Goal: Information Seeking & Learning: Learn about a topic

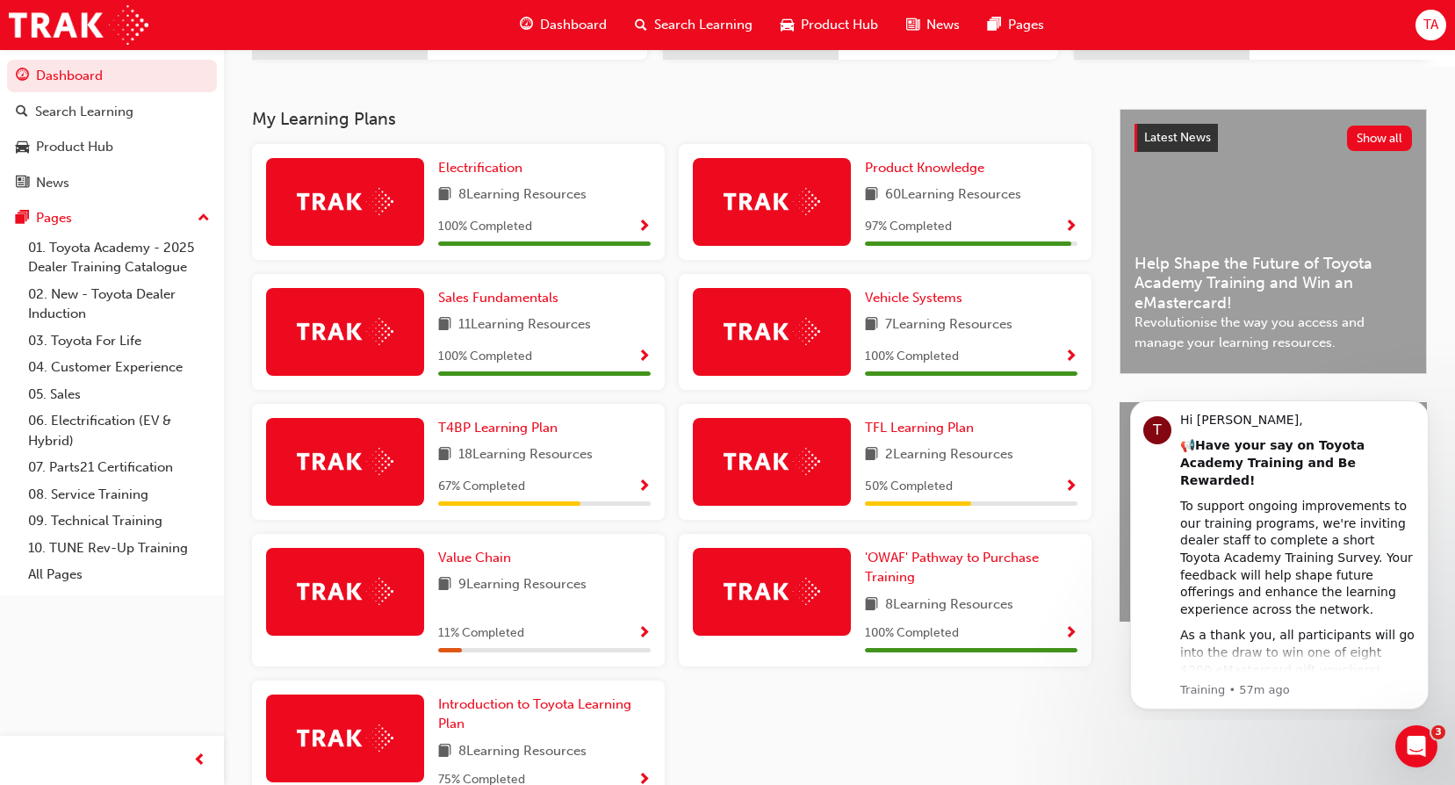
scroll to position [426, 0]
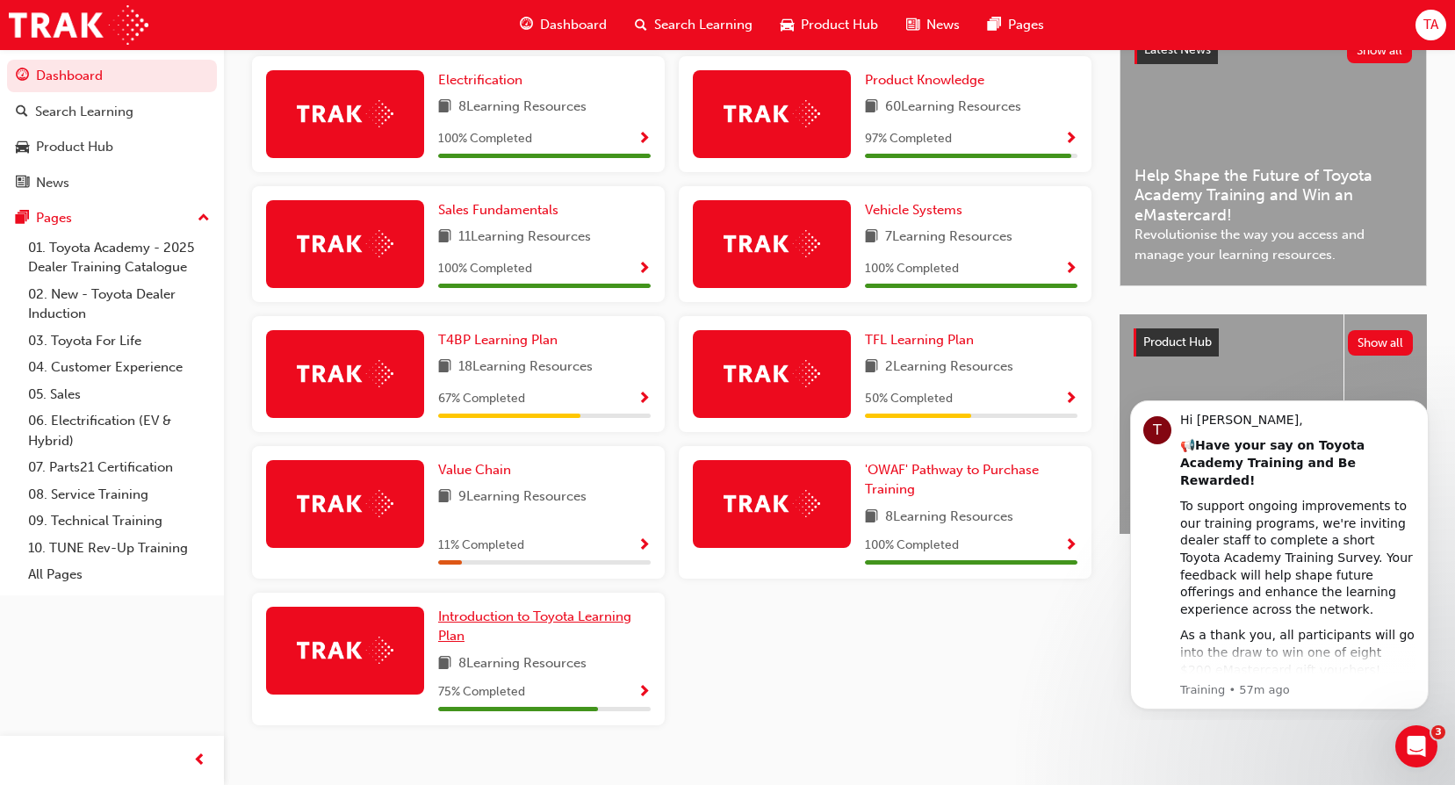
click at [482, 630] on span "Introduction to Toyota Learning Plan" at bounding box center [534, 627] width 193 height 36
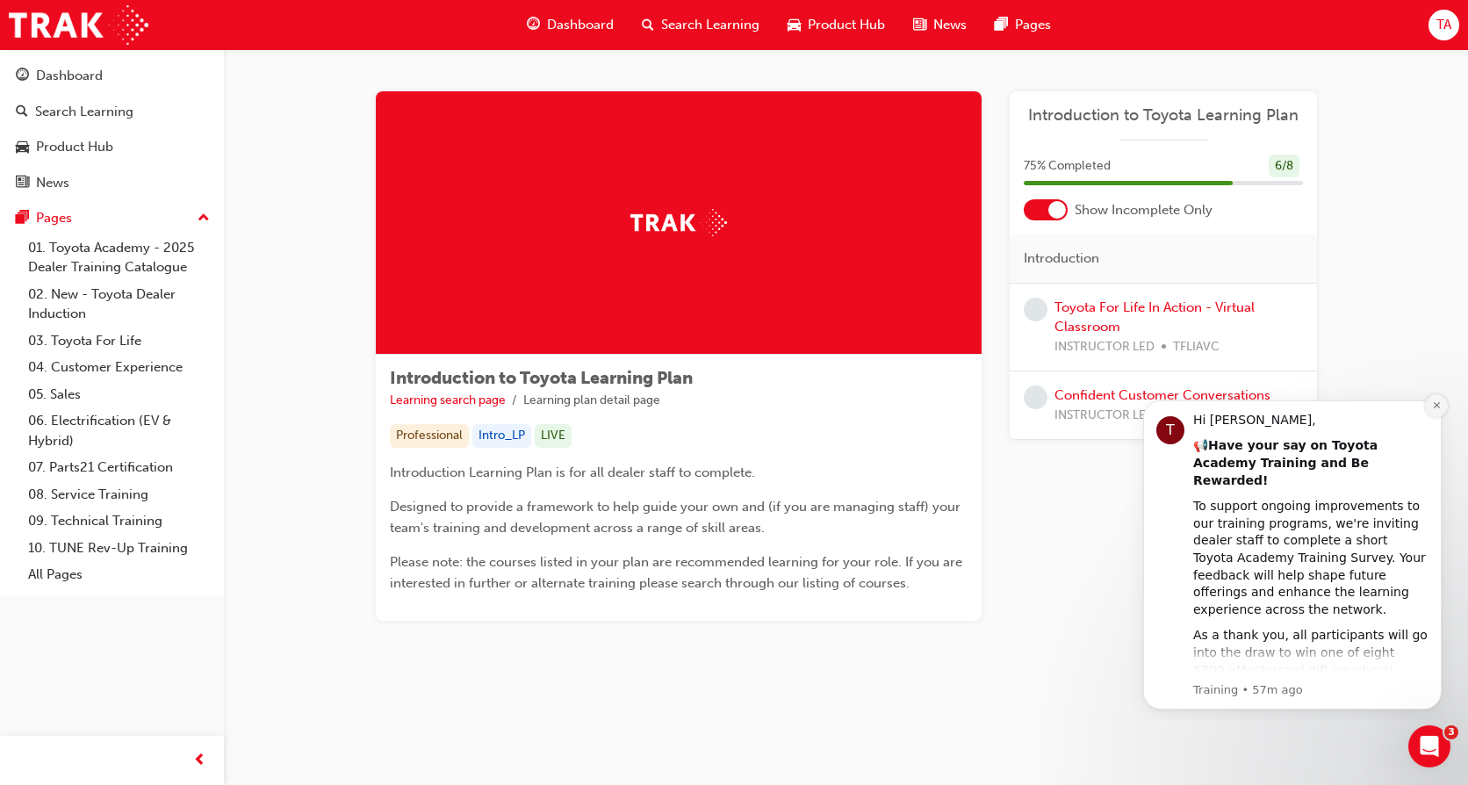
click at [1443, 402] on button "Dismiss notification" at bounding box center [1436, 405] width 23 height 23
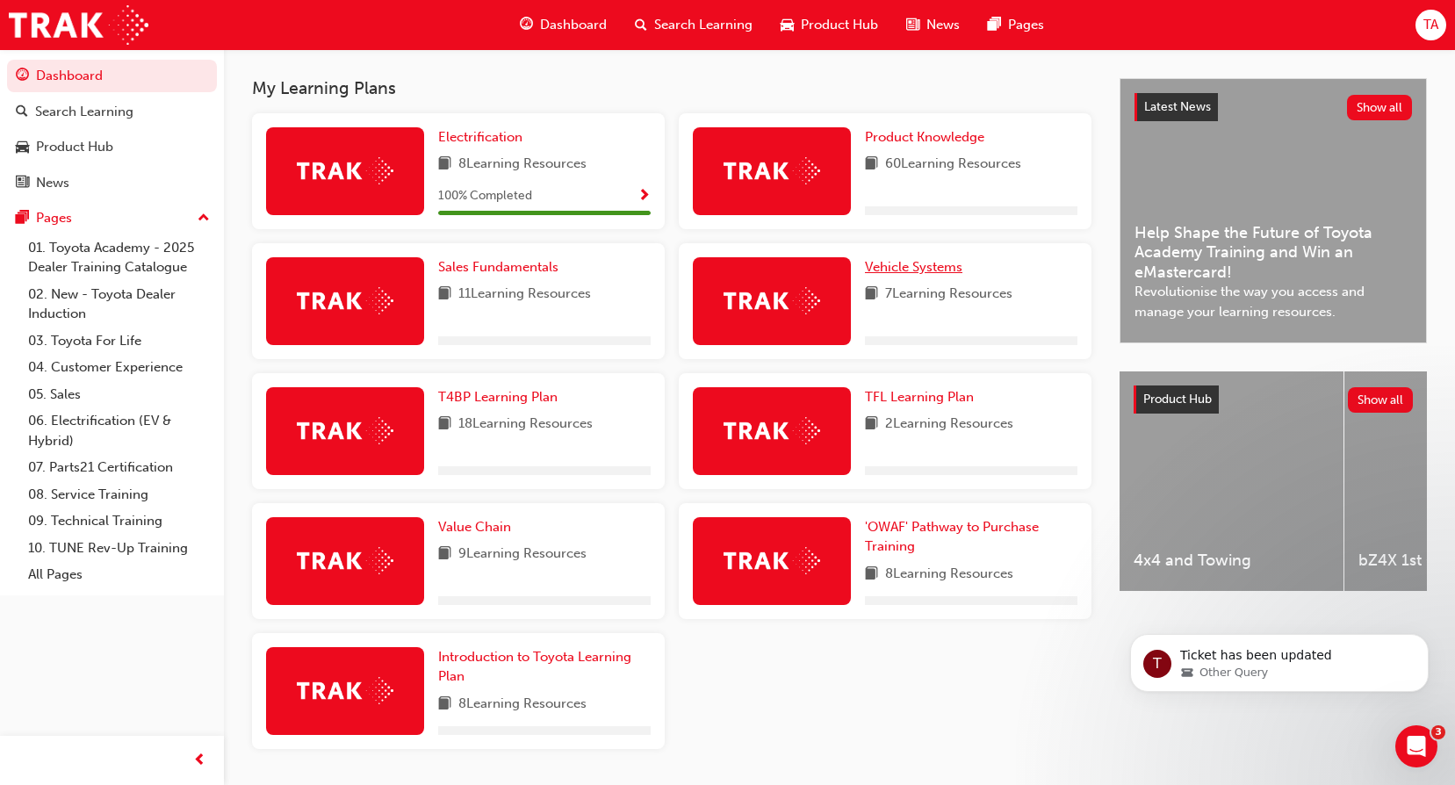
scroll to position [338, 0]
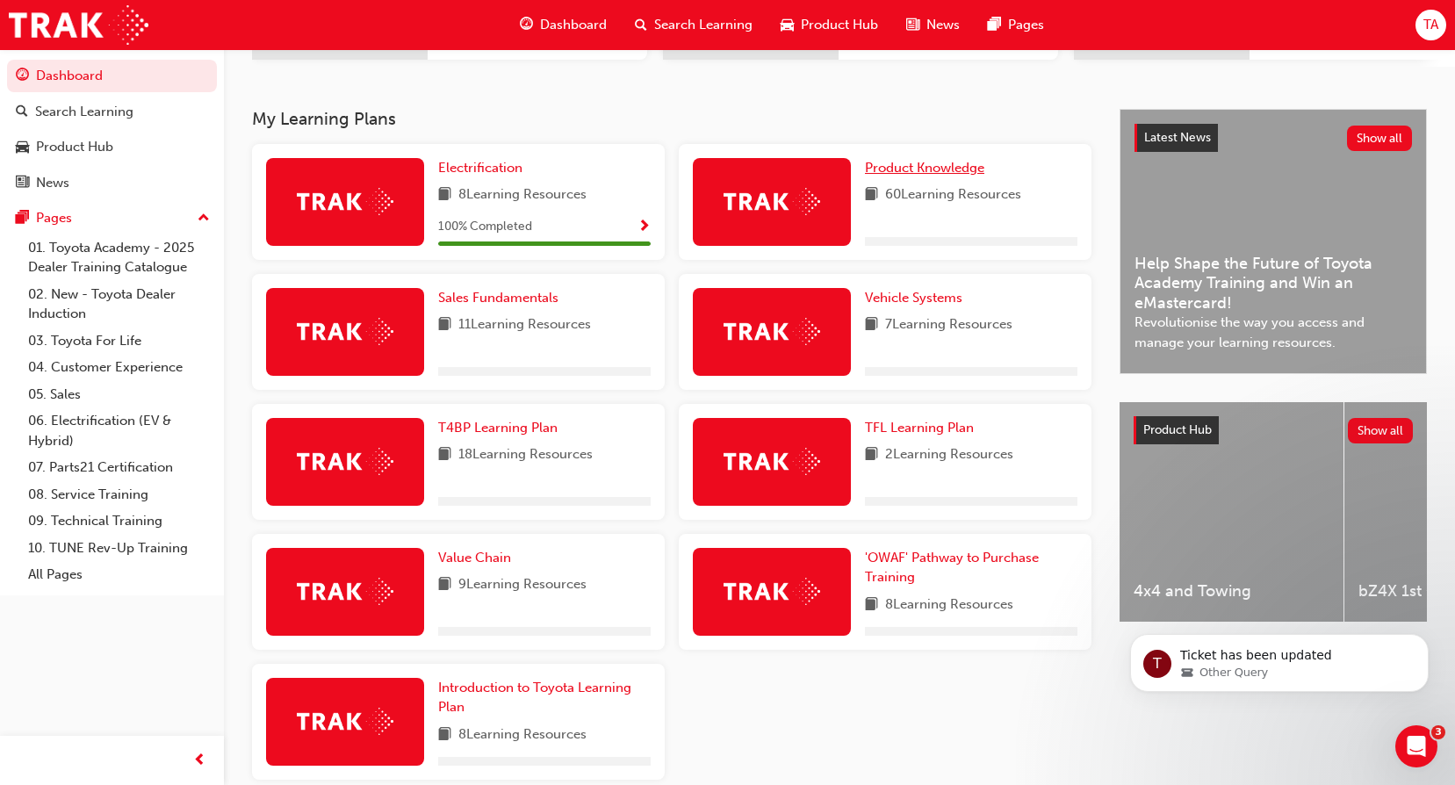
click at [946, 174] on span "Product Knowledge" at bounding box center [924, 168] width 119 height 16
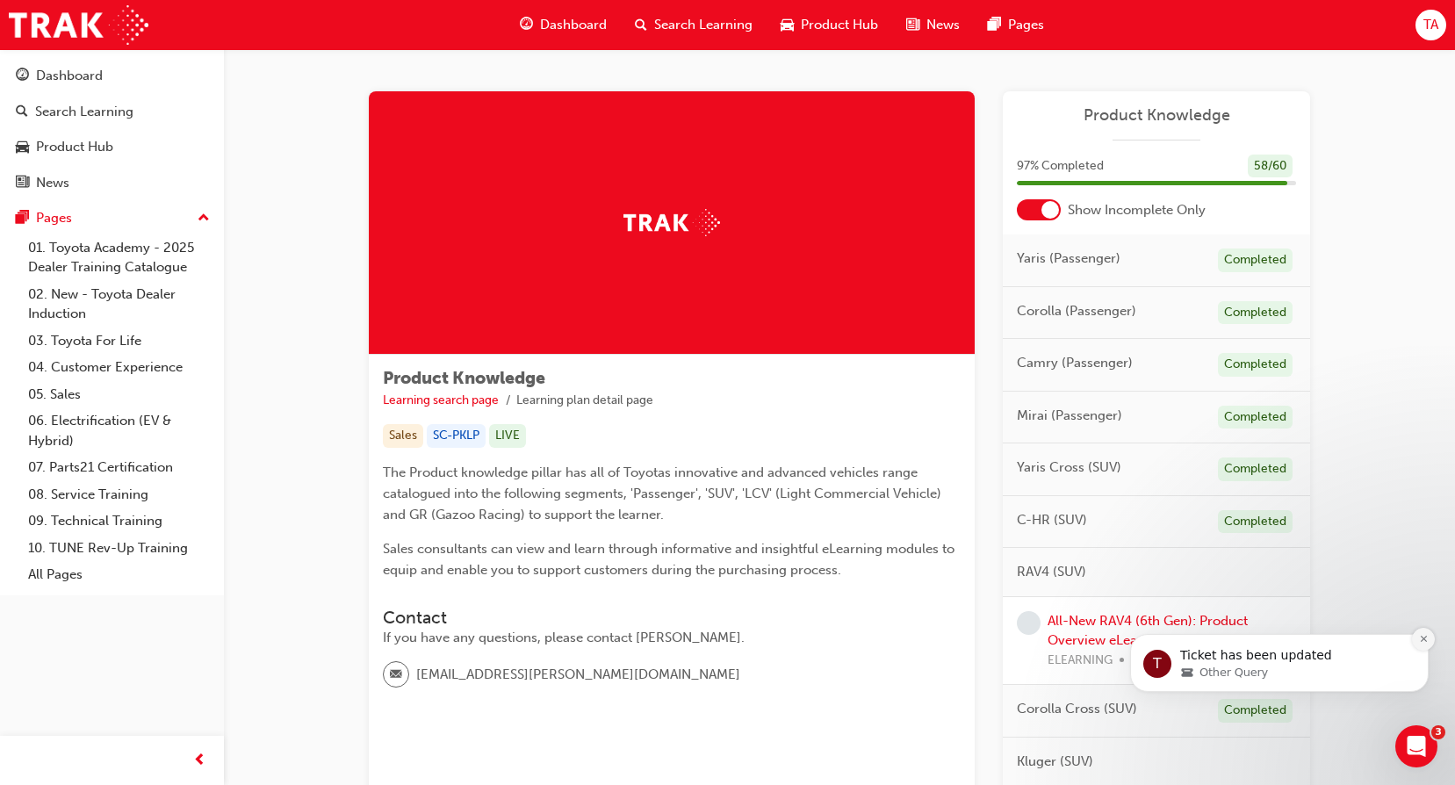
click at [1423, 639] on icon "Dismiss notification" at bounding box center [1423, 639] width 6 height 6
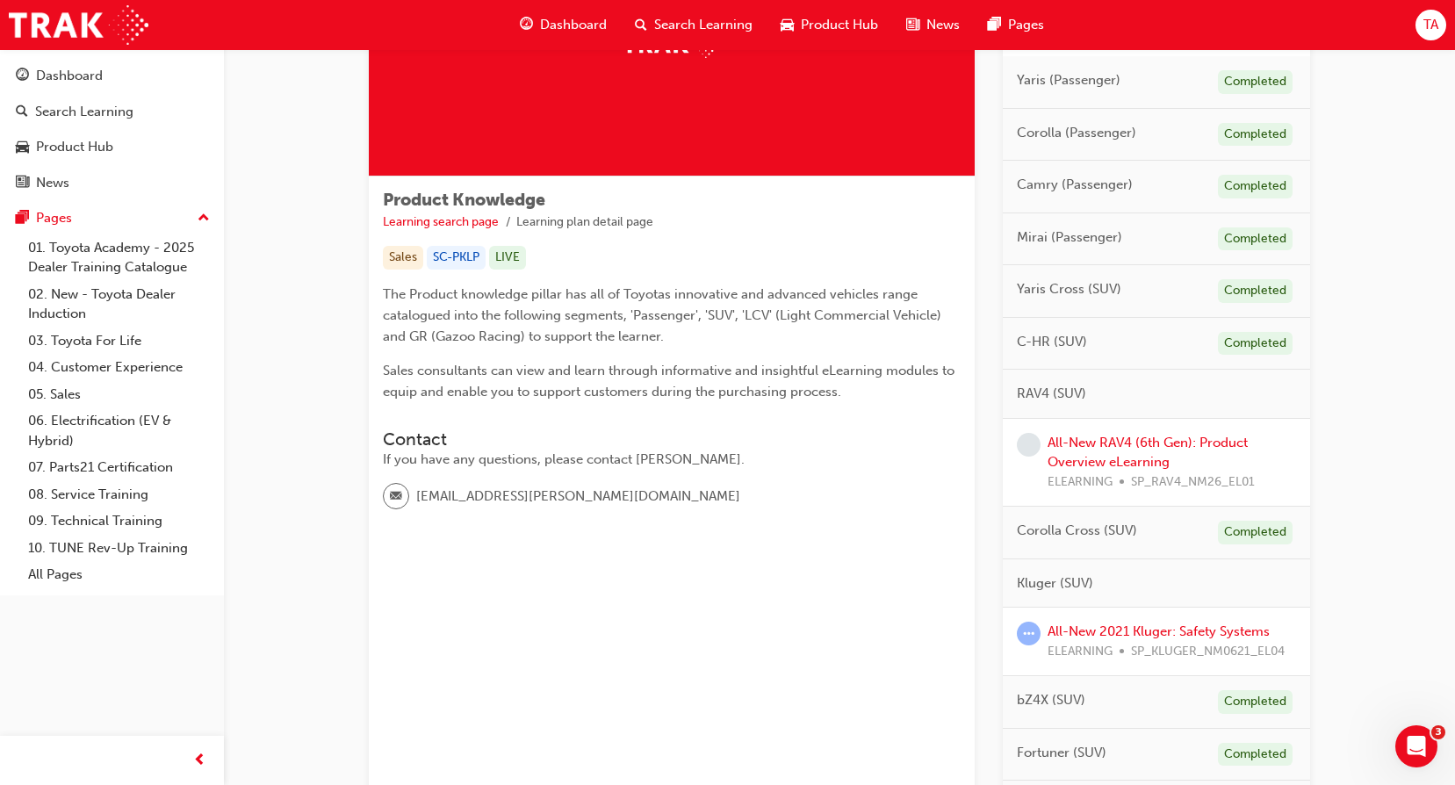
scroll to position [51, 0]
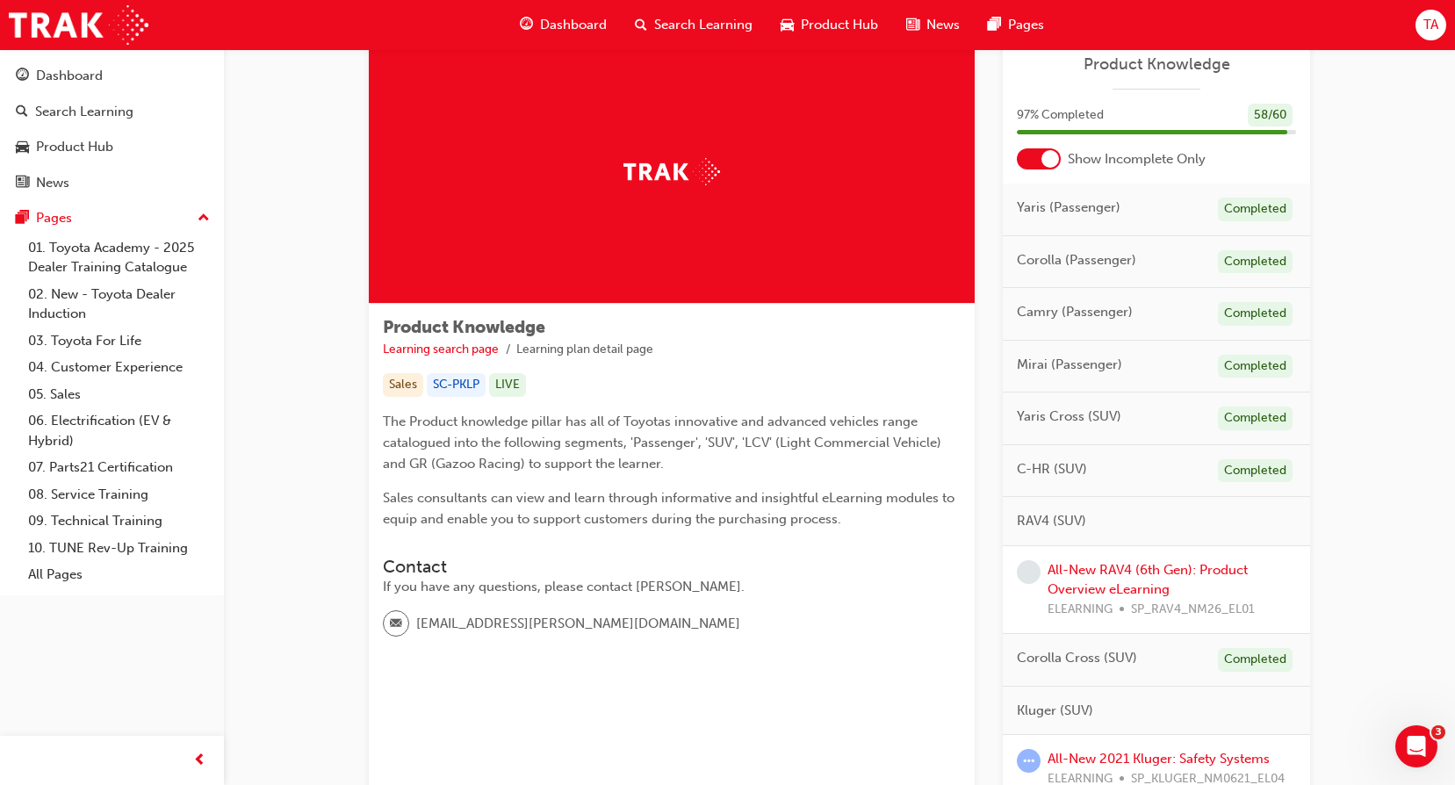
click at [548, 27] on span "Dashboard" at bounding box center [573, 25] width 67 height 20
